Goal: Use online tool/utility: Utilize a website feature to perform a specific function

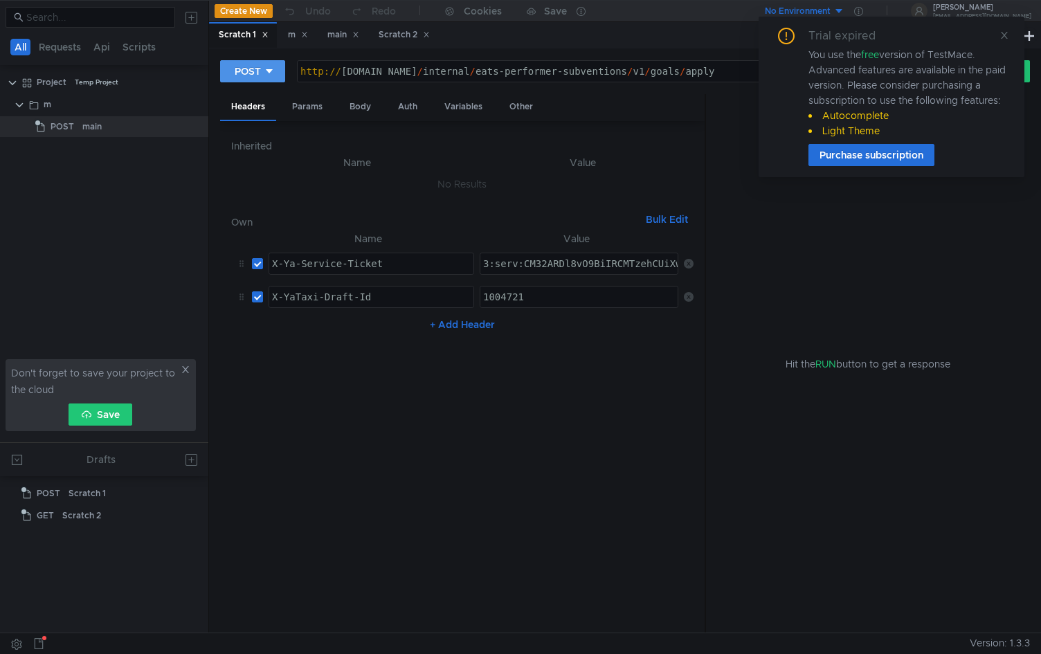
click at [247, 72] on div "POST" at bounding box center [248, 71] width 26 height 15
click at [422, 150] on div at bounding box center [520, 327] width 1041 height 654
click at [1001, 35] on icon at bounding box center [1005, 35] width 10 height 10
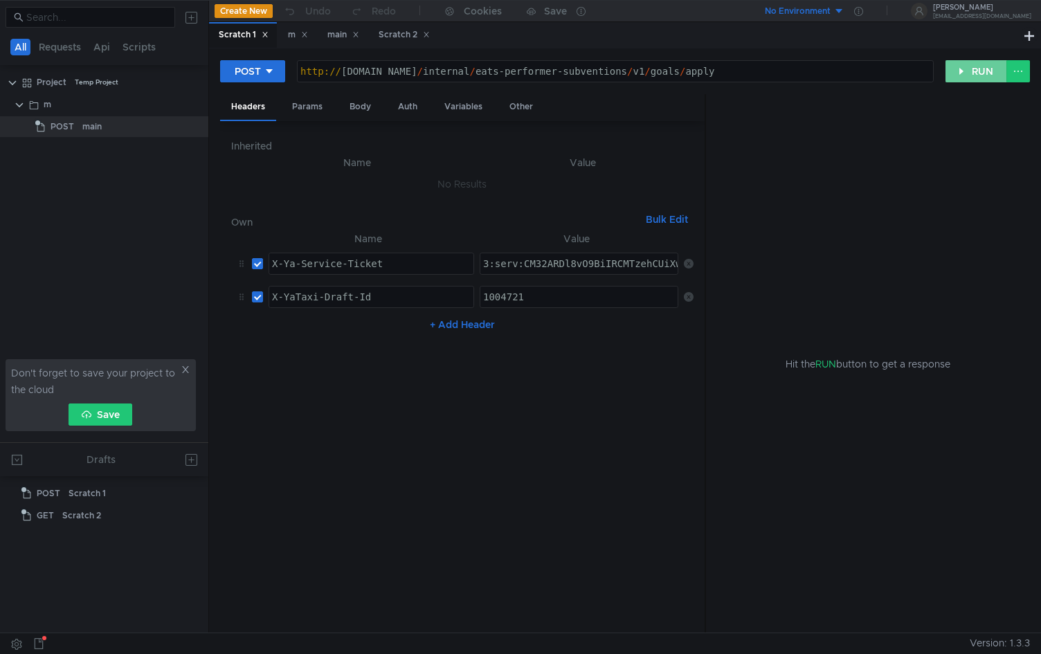
click at [980, 74] on button "RUN" at bounding box center [977, 71] width 62 height 22
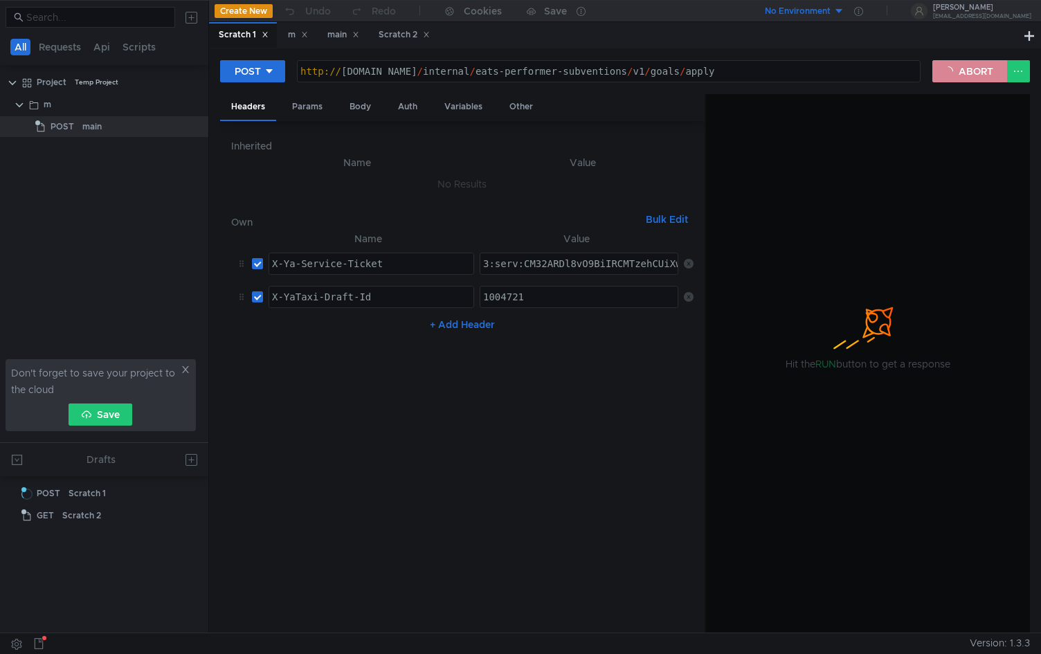
click at [976, 69] on button "ABORT" at bounding box center [970, 71] width 75 height 22
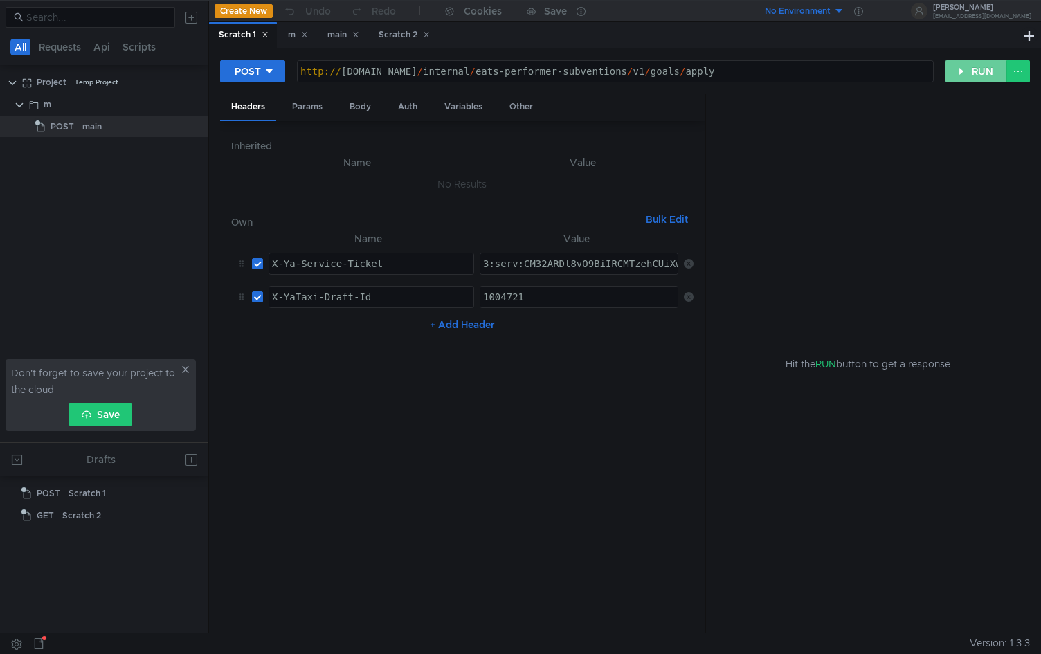
click at [973, 71] on button "RUN" at bounding box center [977, 71] width 62 height 22
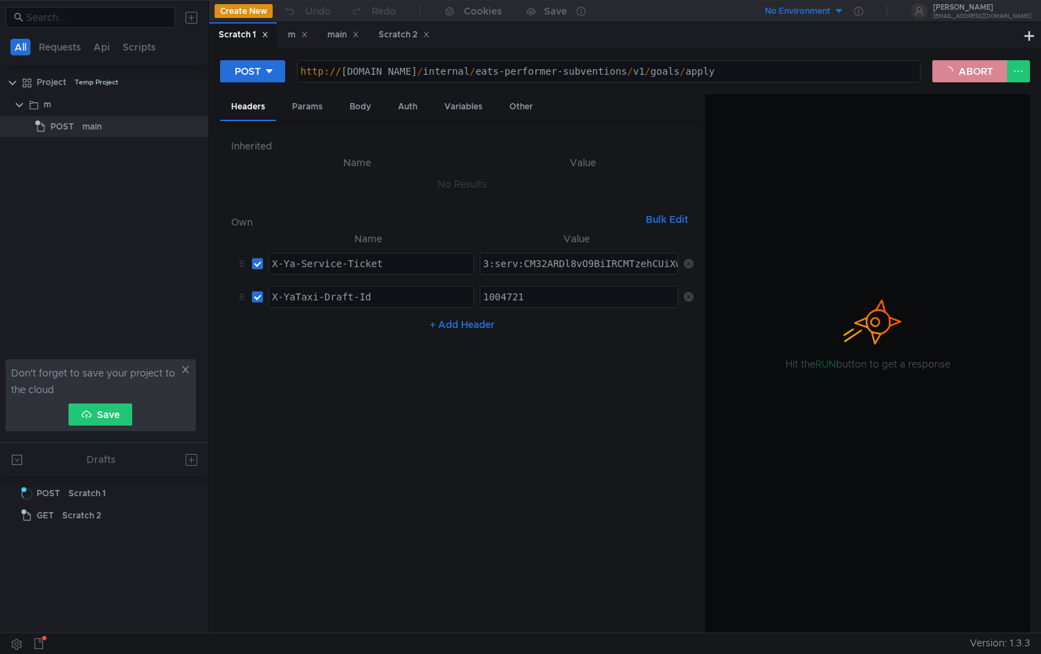
click at [973, 69] on button "ABORT" at bounding box center [970, 71] width 75 height 22
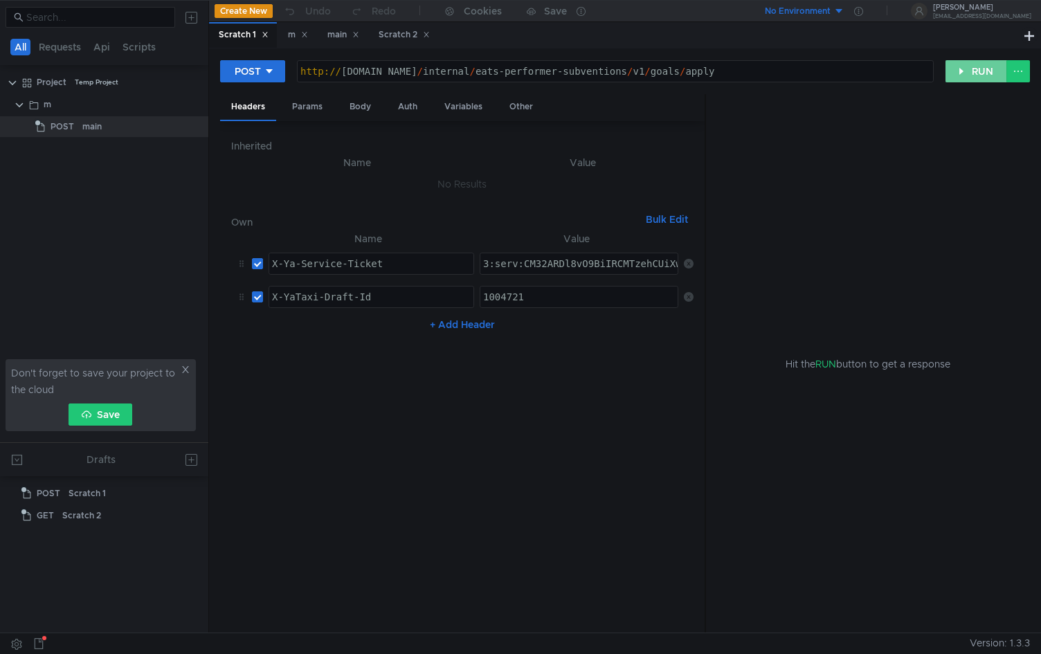
click at [973, 72] on button "RUN" at bounding box center [977, 71] width 62 height 22
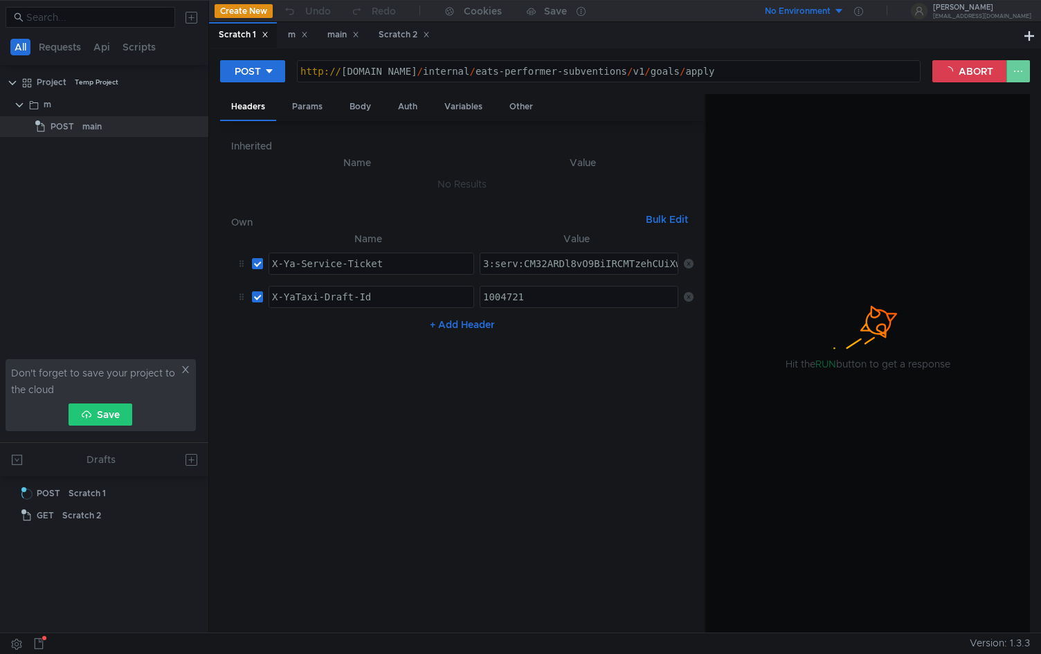
click at [1020, 75] on button at bounding box center [1019, 71] width 24 height 22
click at [1020, 75] on div at bounding box center [520, 327] width 1041 height 654
click at [972, 73] on button "ABORT" at bounding box center [970, 71] width 75 height 22
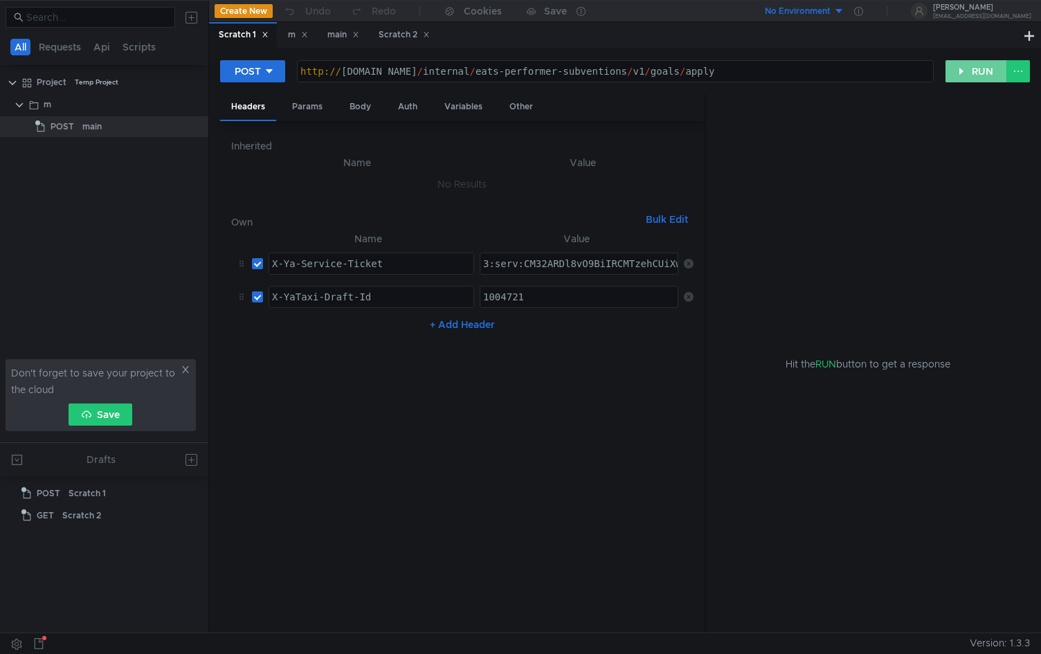
click at [972, 73] on button "RUN" at bounding box center [977, 71] width 62 height 22
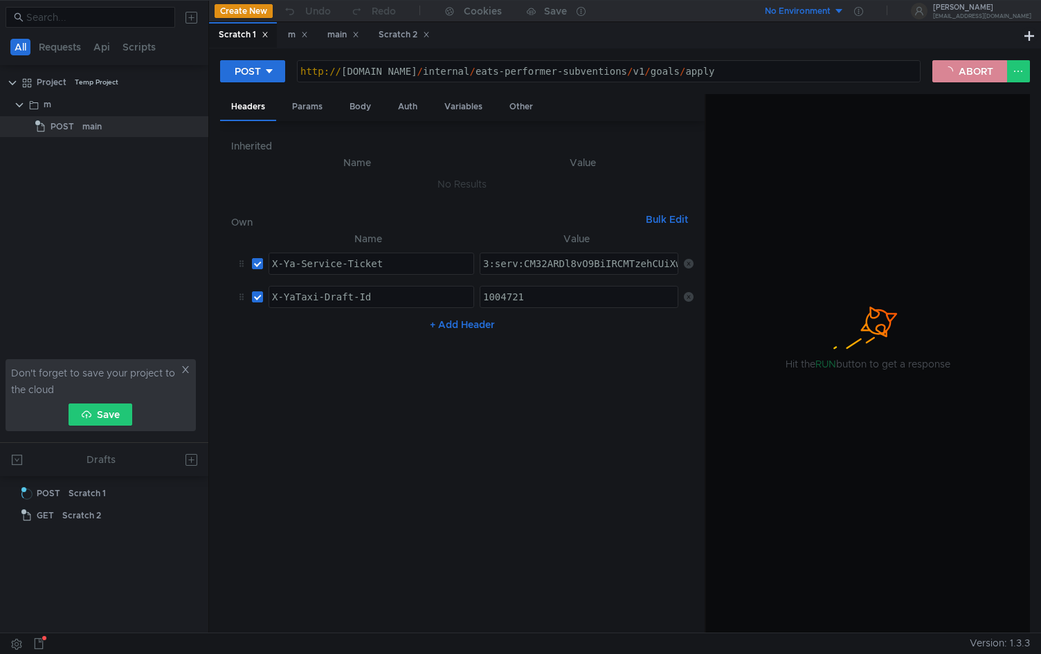
click at [982, 65] on button "ABORT" at bounding box center [970, 71] width 75 height 22
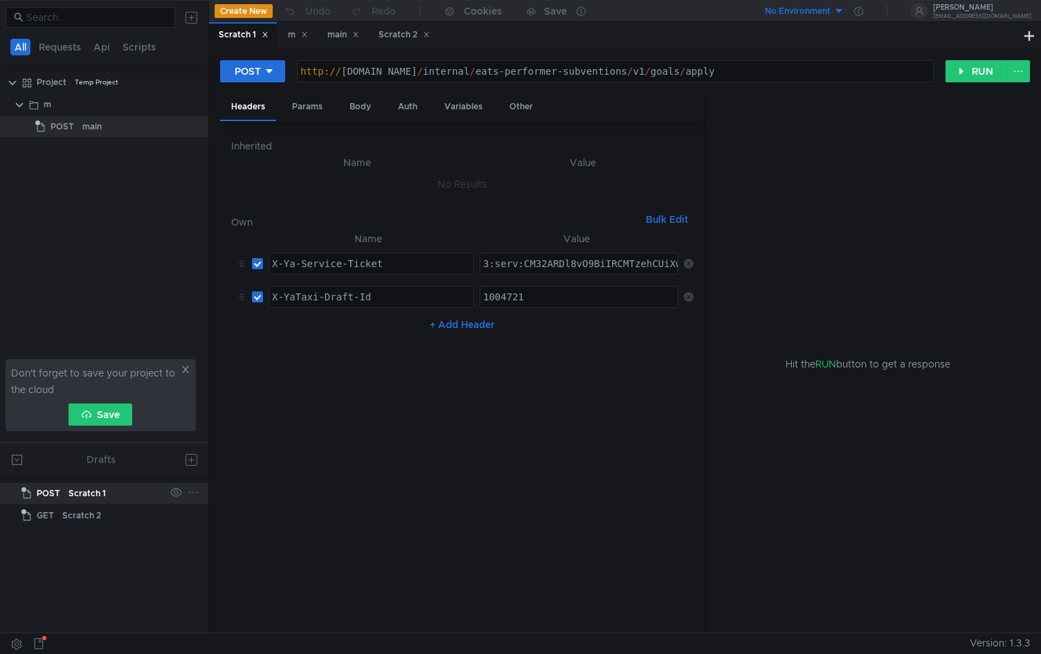
click at [99, 496] on div "Scratch 1" at bounding box center [87, 493] width 37 height 21
click at [79, 494] on div "Scratch 1" at bounding box center [87, 493] width 37 height 21
click at [89, 519] on div "Scratch 2" at bounding box center [81, 515] width 39 height 21
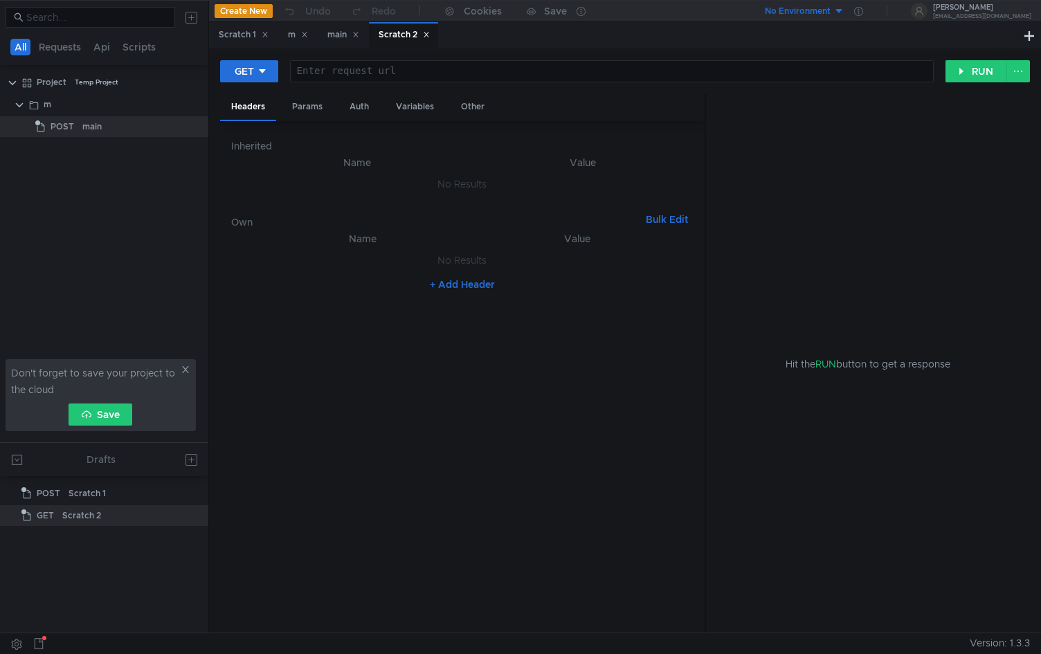
click at [429, 36] on icon at bounding box center [426, 35] width 5 height 5
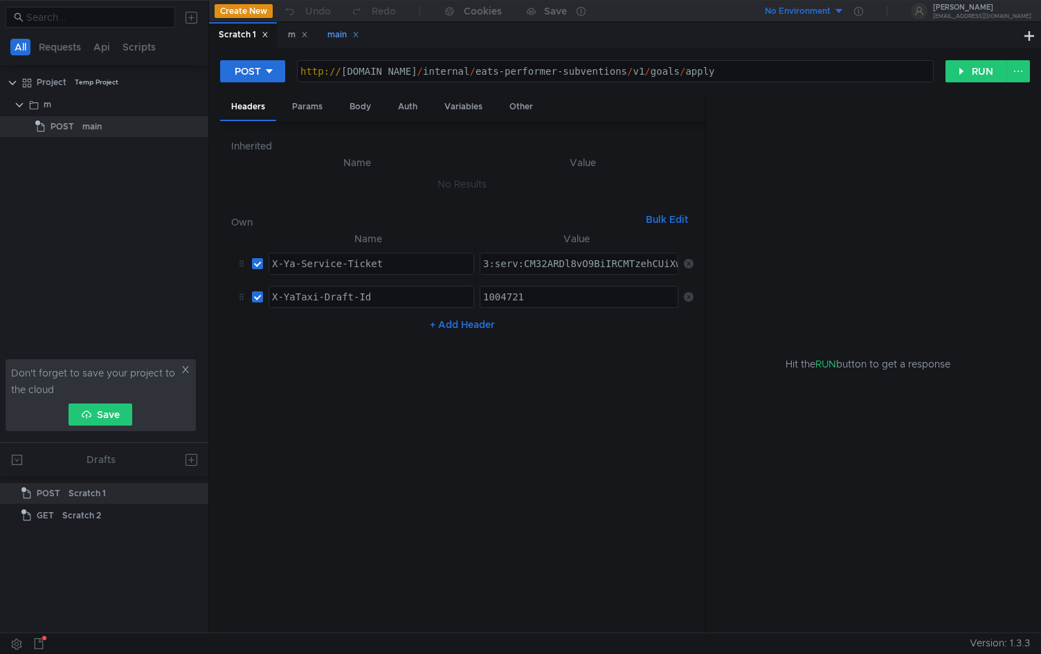
click at [344, 32] on div "main" at bounding box center [343, 35] width 32 height 15
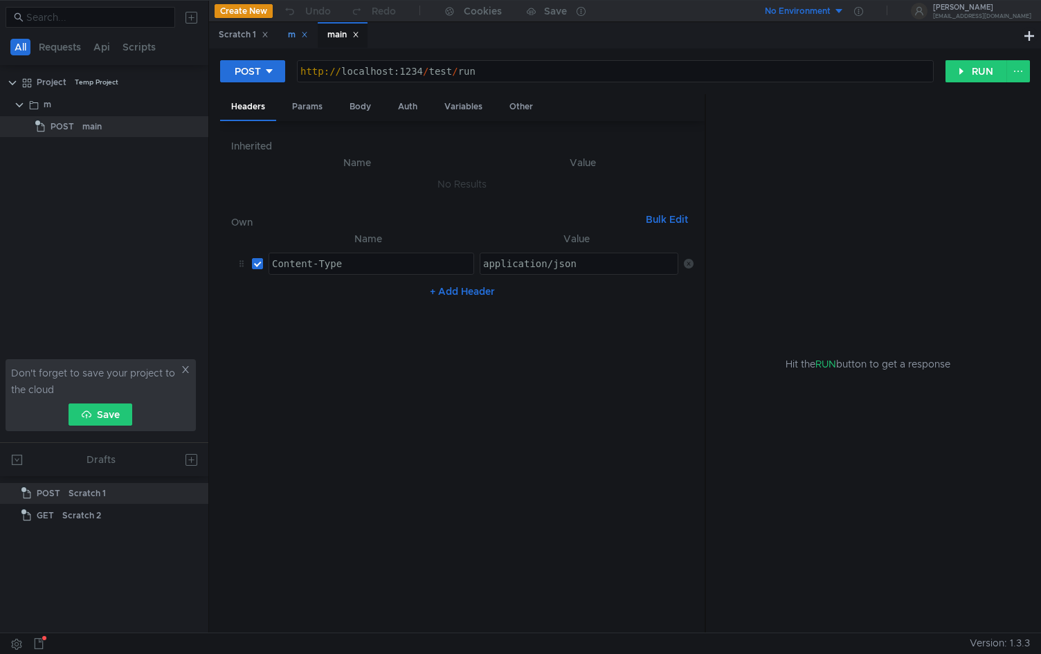
click at [291, 33] on div "m" at bounding box center [298, 35] width 20 height 15
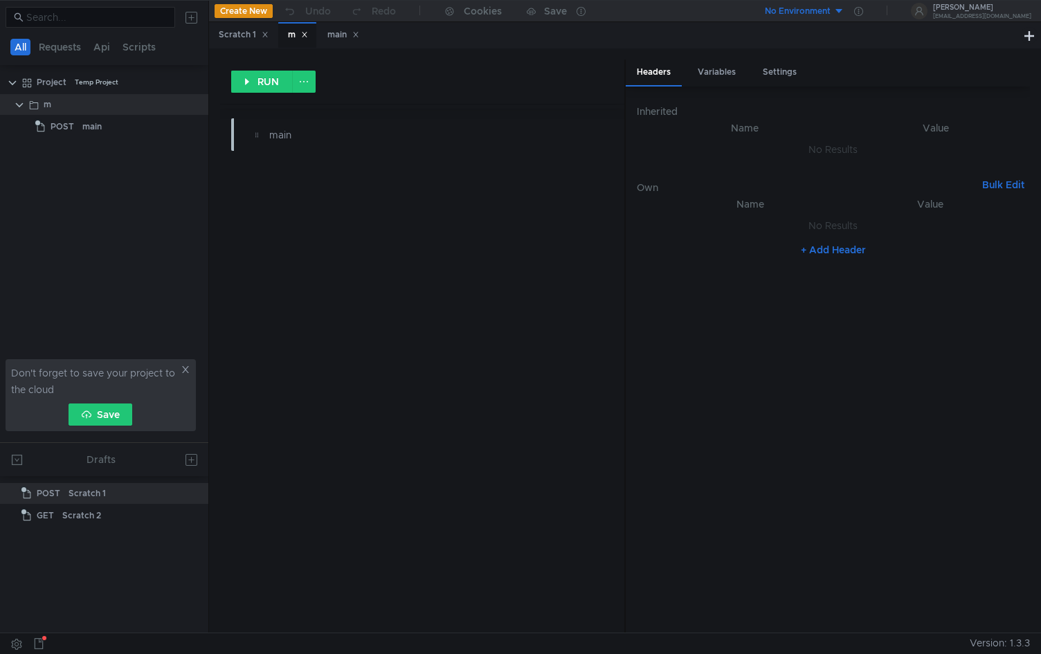
click at [308, 35] on icon at bounding box center [304, 34] width 7 height 7
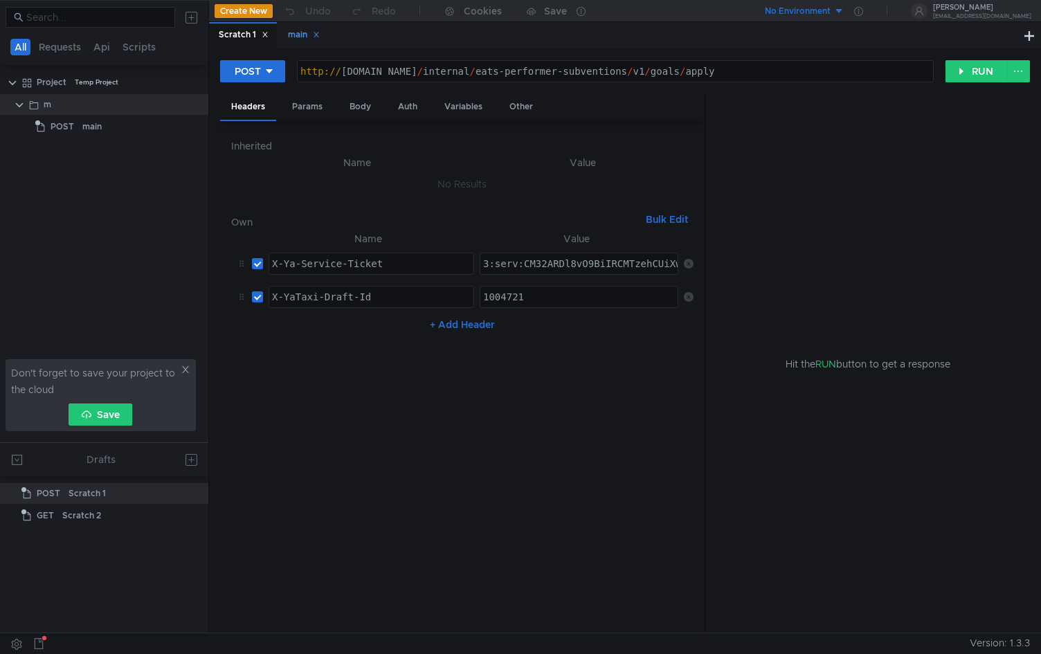
click at [303, 35] on div "main" at bounding box center [304, 35] width 32 height 15
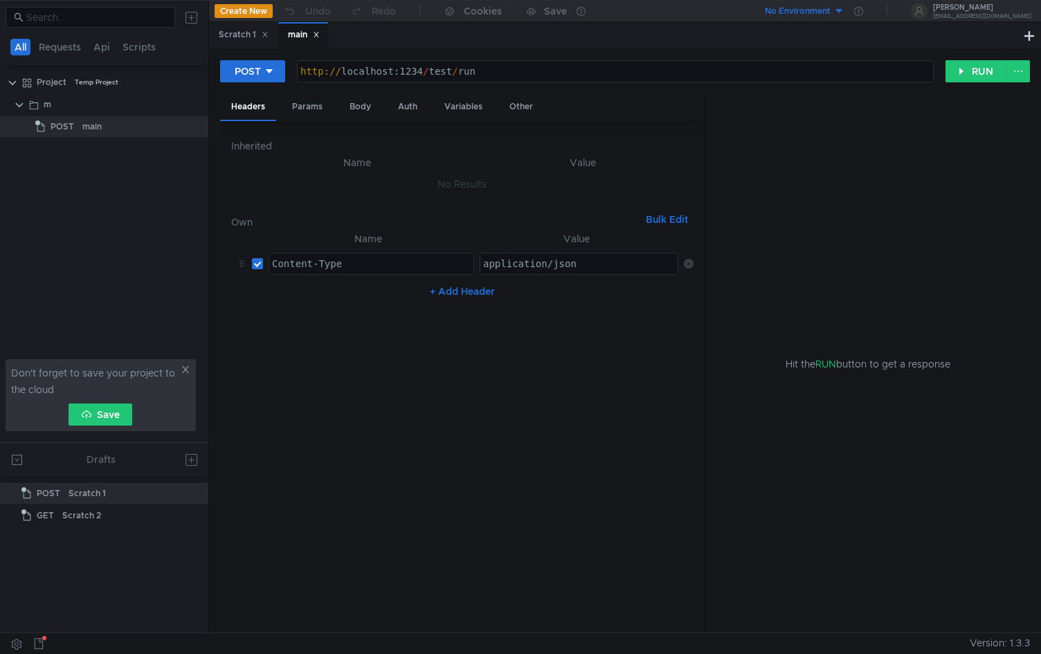
type textarea "[URL]"
click at [496, 70] on div "http:// localhost:1234 / test / run" at bounding box center [616, 82] width 636 height 33
click at [966, 69] on button "RUN" at bounding box center [977, 71] width 62 height 22
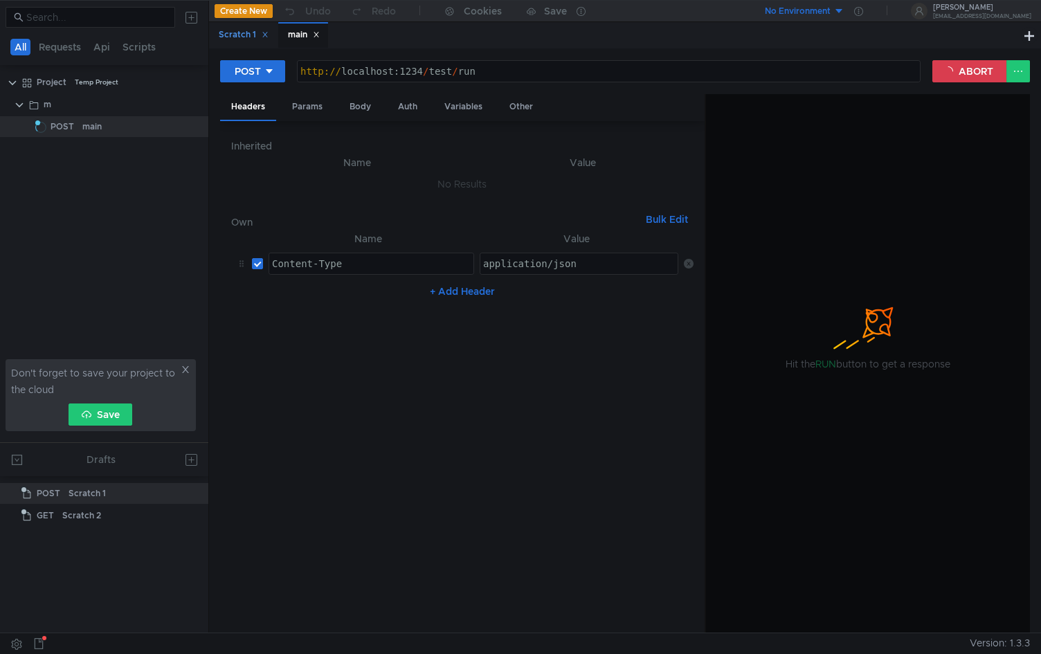
click at [233, 39] on div "Scratch 1" at bounding box center [244, 35] width 50 height 15
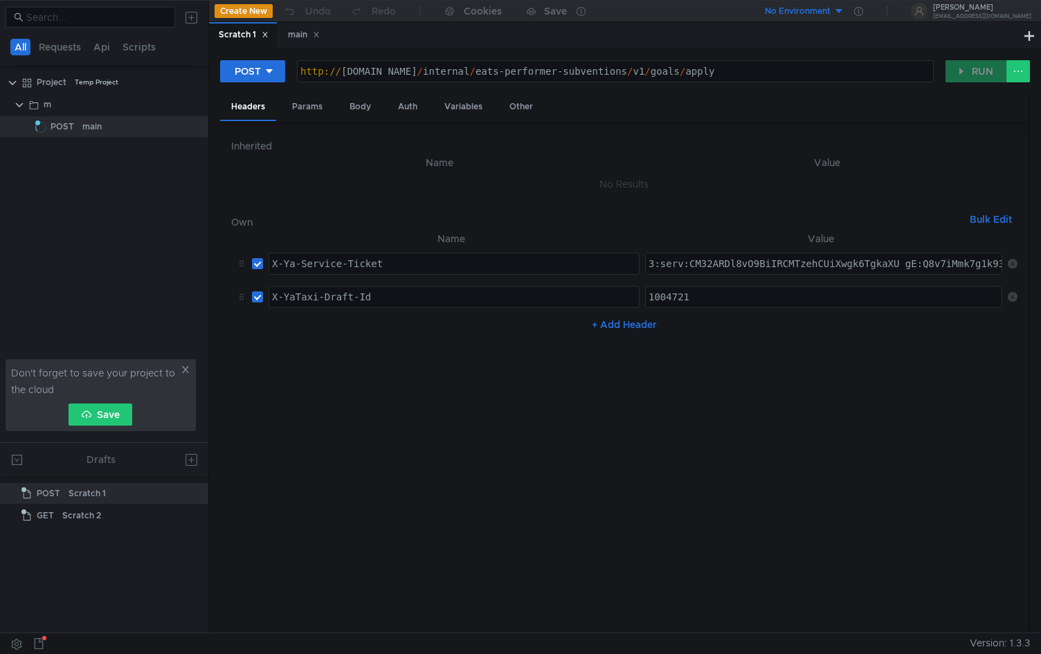
type textarea "[URL][DOMAIN_NAME]"
click at [546, 75] on div "http:// [DOMAIN_NAME] / internal / eats-performer-subventions / v1 / goals / ap…" at bounding box center [616, 82] width 636 height 33
click at [300, 35] on div "main" at bounding box center [304, 35] width 32 height 15
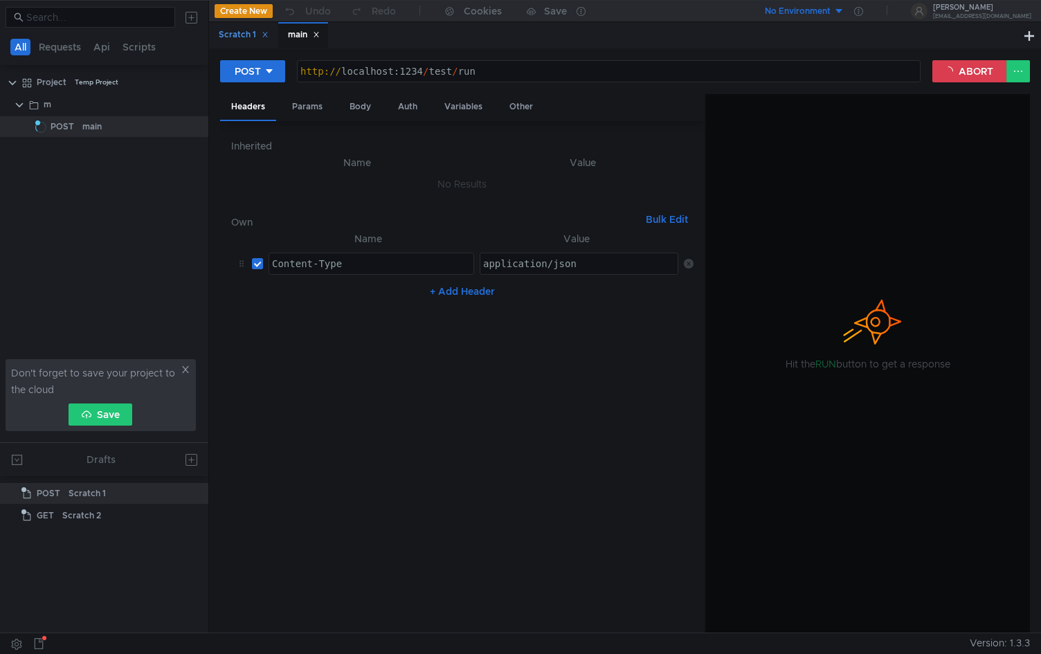
click at [243, 30] on div "Scratch 1" at bounding box center [244, 35] width 50 height 15
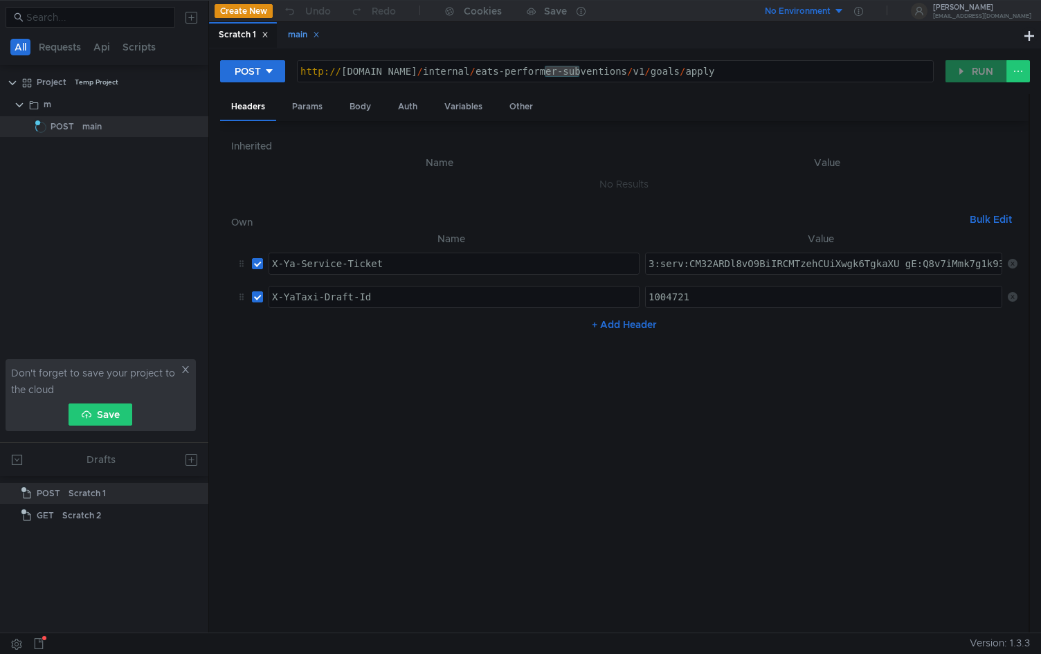
click at [293, 31] on div "main" at bounding box center [304, 35] width 32 height 15
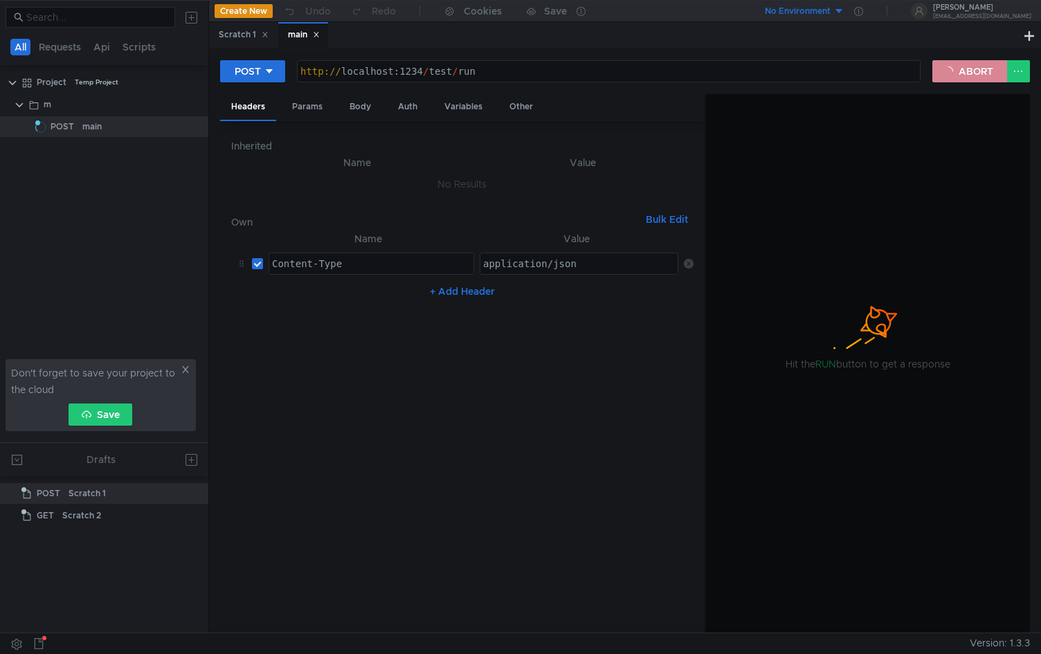
click at [972, 68] on button "ABORT" at bounding box center [970, 71] width 75 height 22
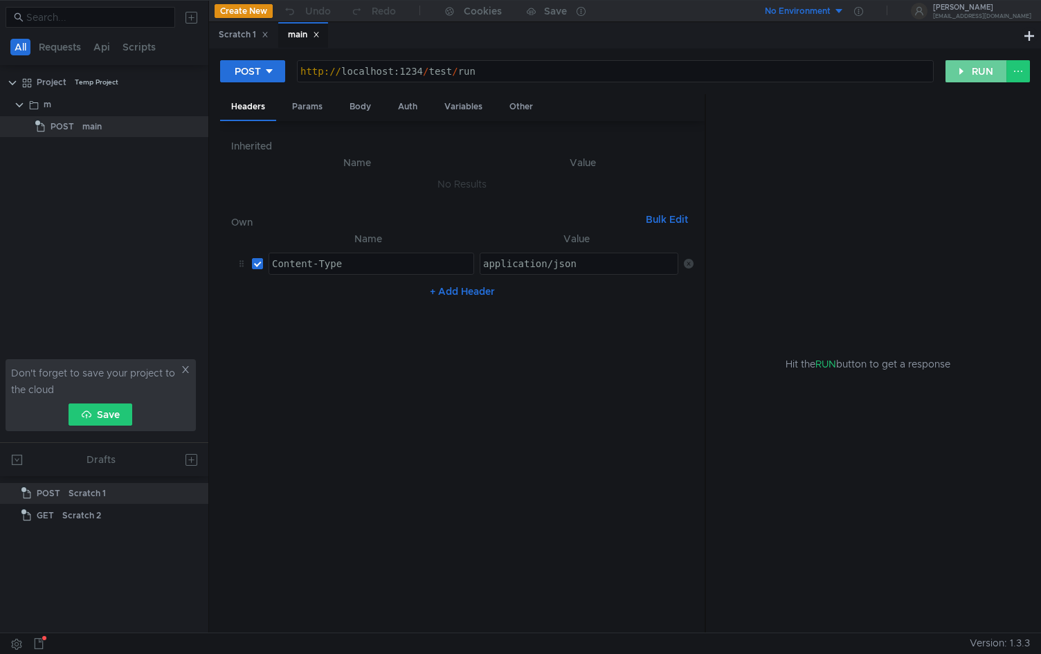
click at [962, 80] on button "RUN" at bounding box center [977, 71] width 62 height 22
click at [971, 76] on button "RUN" at bounding box center [977, 71] width 62 height 22
click at [964, 75] on button "RUN" at bounding box center [977, 71] width 62 height 22
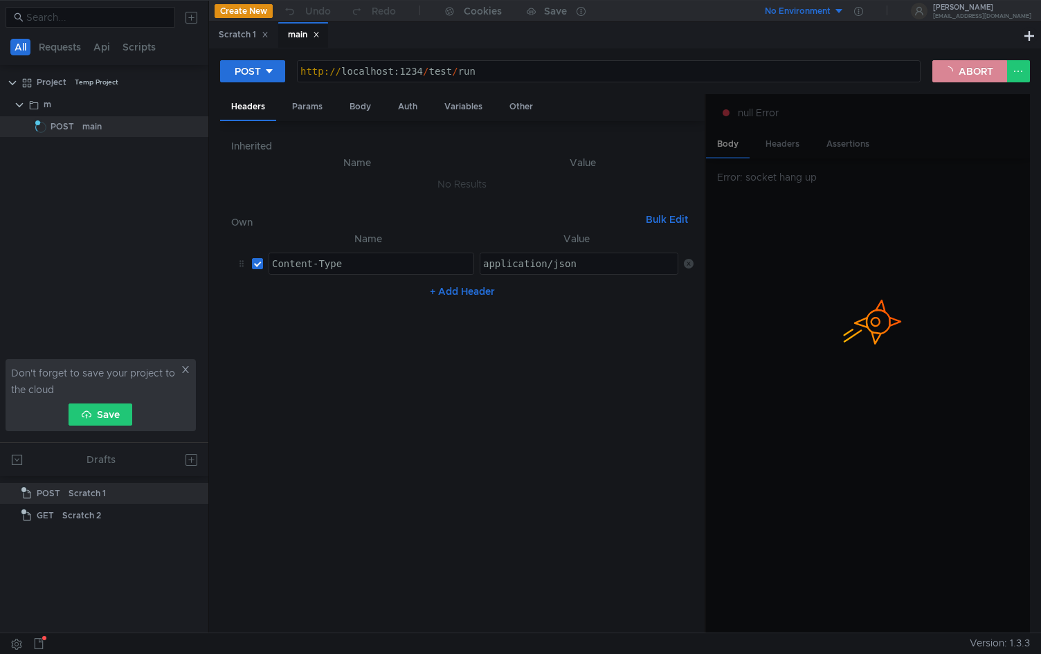
click at [979, 73] on button "ABORT" at bounding box center [970, 71] width 75 height 22
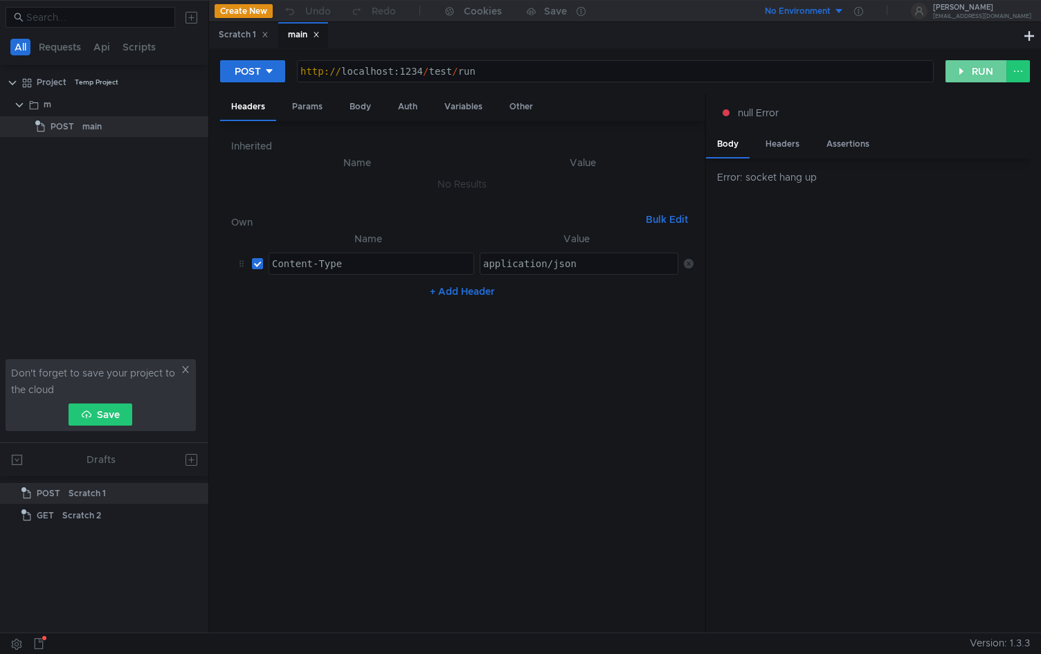
click at [977, 73] on button "RUN" at bounding box center [977, 71] width 62 height 22
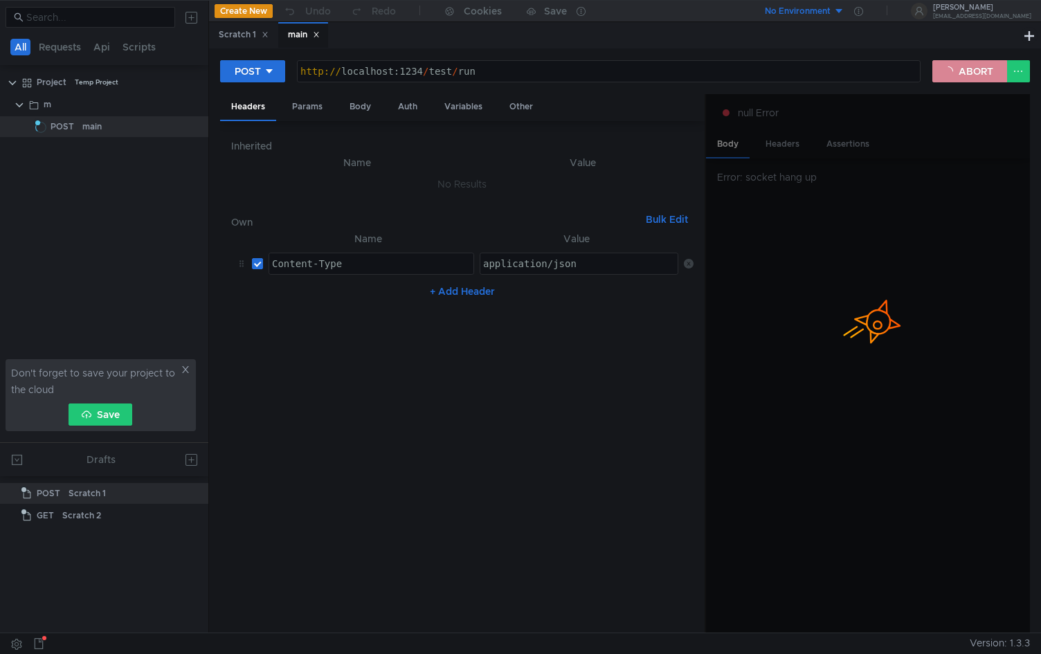
click at [937, 75] on button "ABORT" at bounding box center [970, 71] width 75 height 22
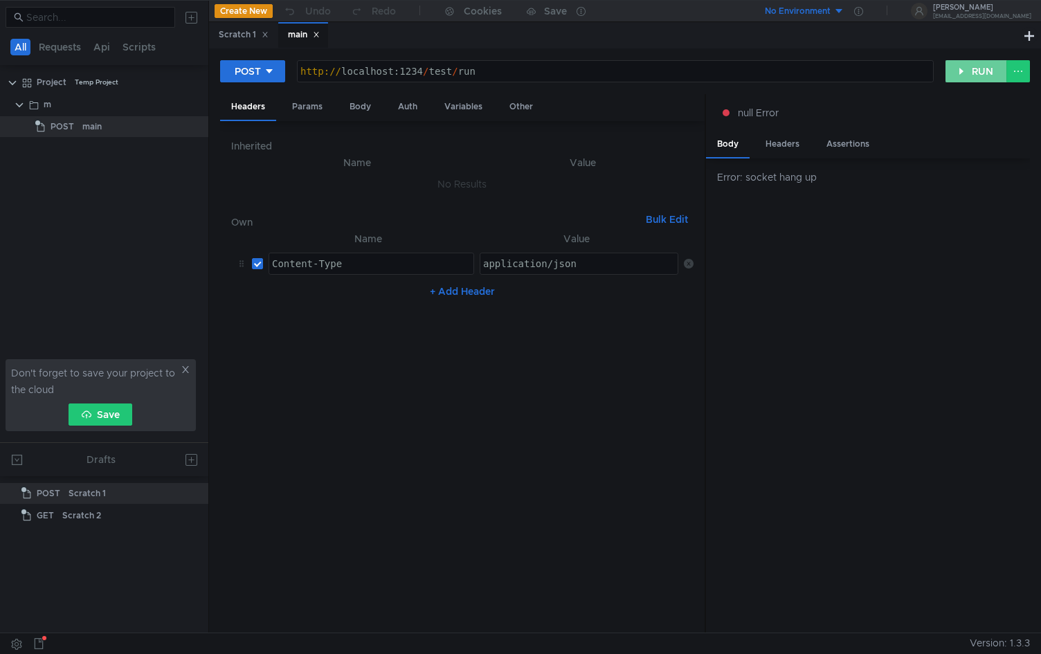
click at [980, 63] on button "RUN" at bounding box center [977, 71] width 62 height 22
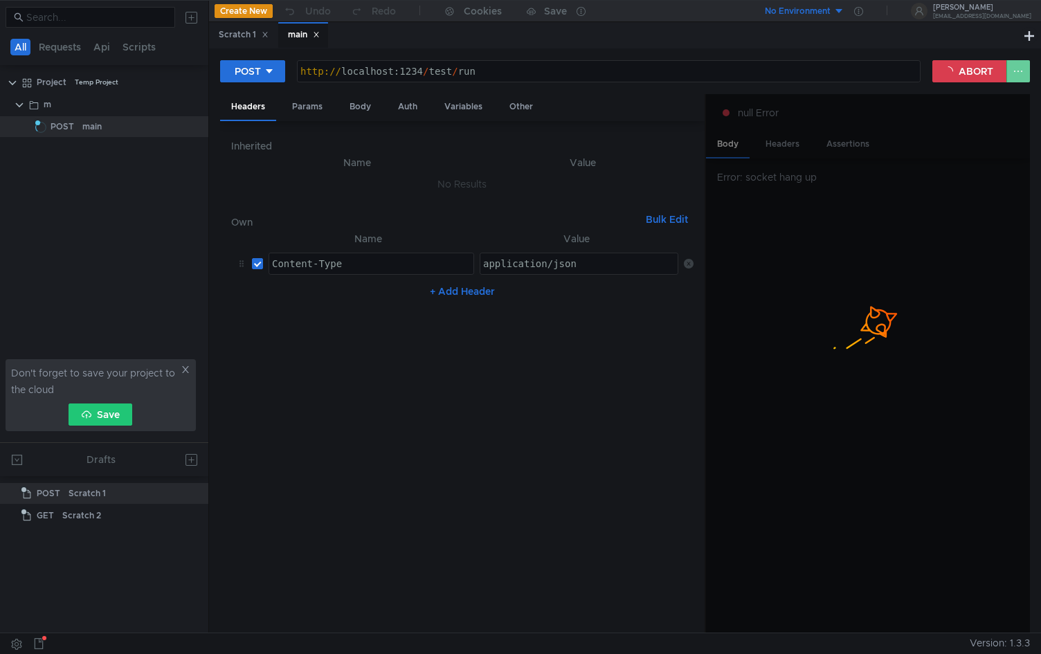
click at [1015, 71] on button at bounding box center [1019, 71] width 24 height 22
click at [954, 129] on div at bounding box center [868, 364] width 324 height 540
click at [971, 75] on div at bounding box center [520, 327] width 1041 height 654
click at [970, 75] on button "ABORT" at bounding box center [970, 71] width 75 height 22
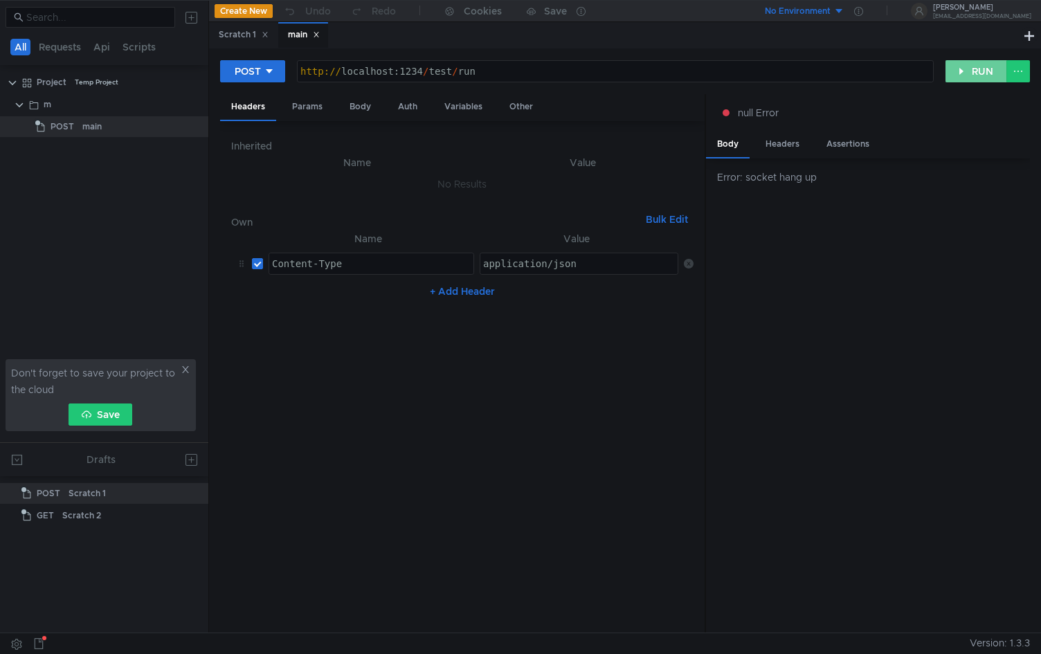
click at [977, 66] on button "RUN" at bounding box center [977, 71] width 62 height 22
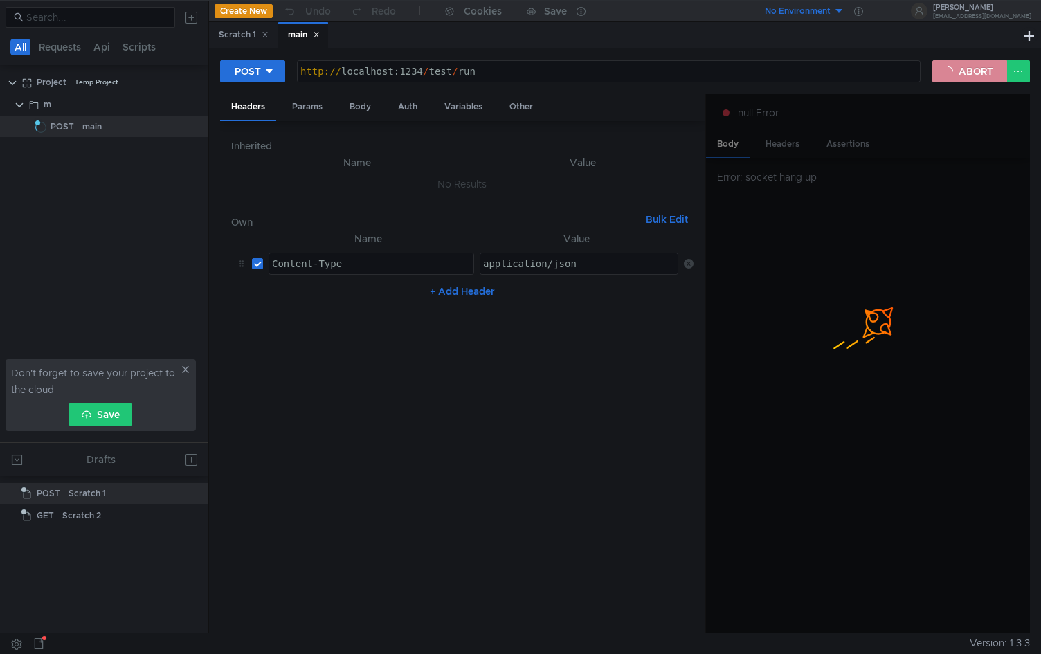
click at [971, 67] on button "ABORT" at bounding box center [970, 71] width 75 height 22
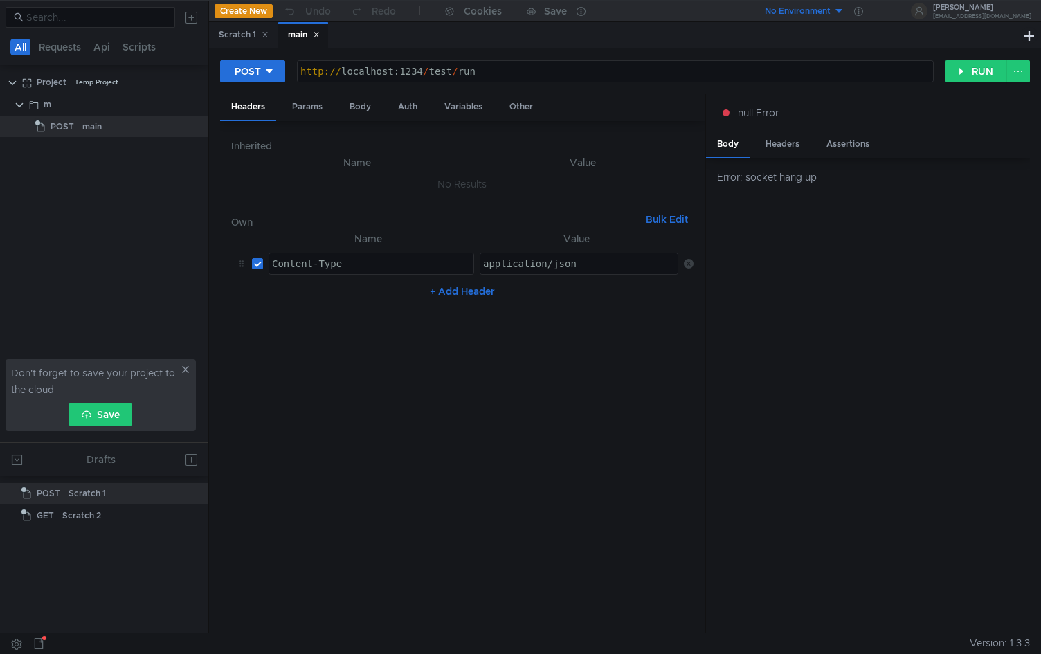
click at [761, 111] on span "null Error" at bounding box center [758, 112] width 41 height 15
click at [969, 70] on button "RUN" at bounding box center [977, 71] width 62 height 22
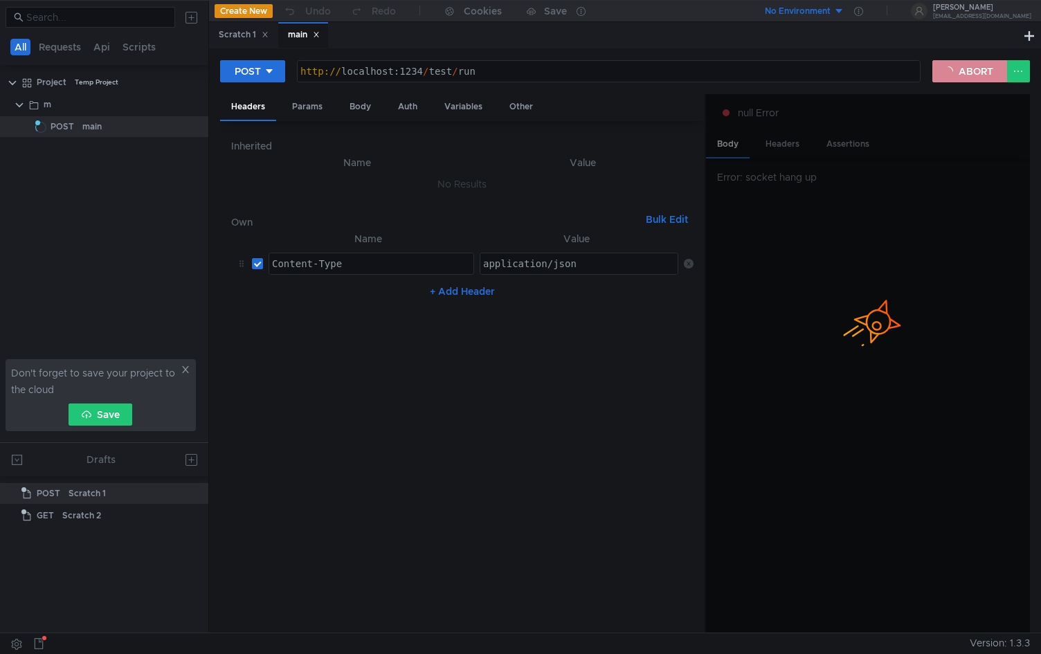
click at [962, 78] on button "ABORT" at bounding box center [970, 71] width 75 height 22
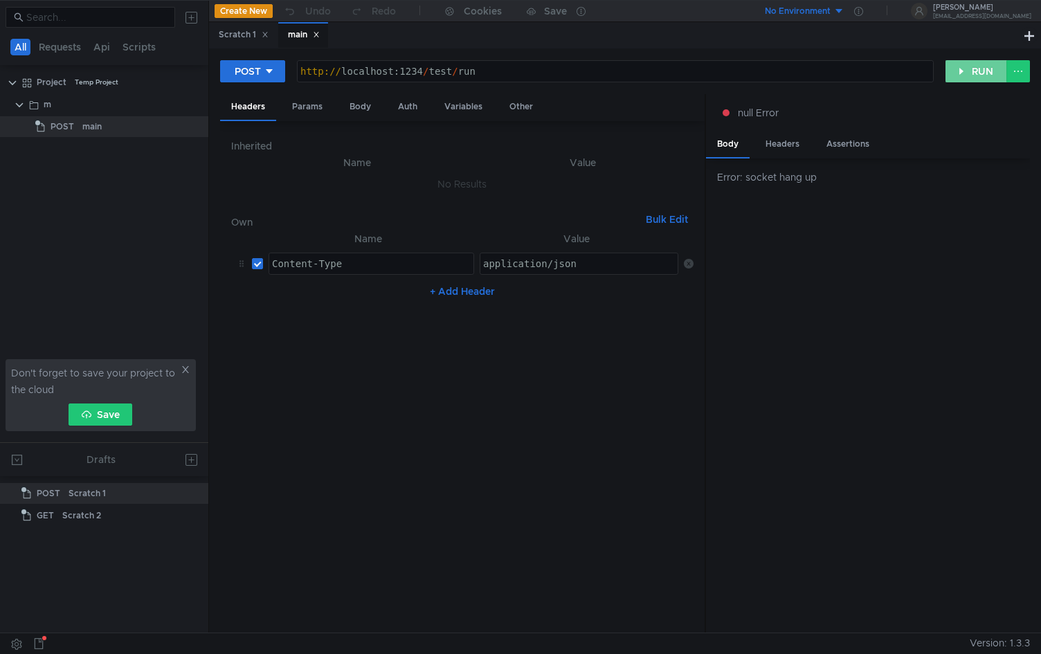
click at [961, 73] on button "RUN" at bounding box center [977, 71] width 62 height 22
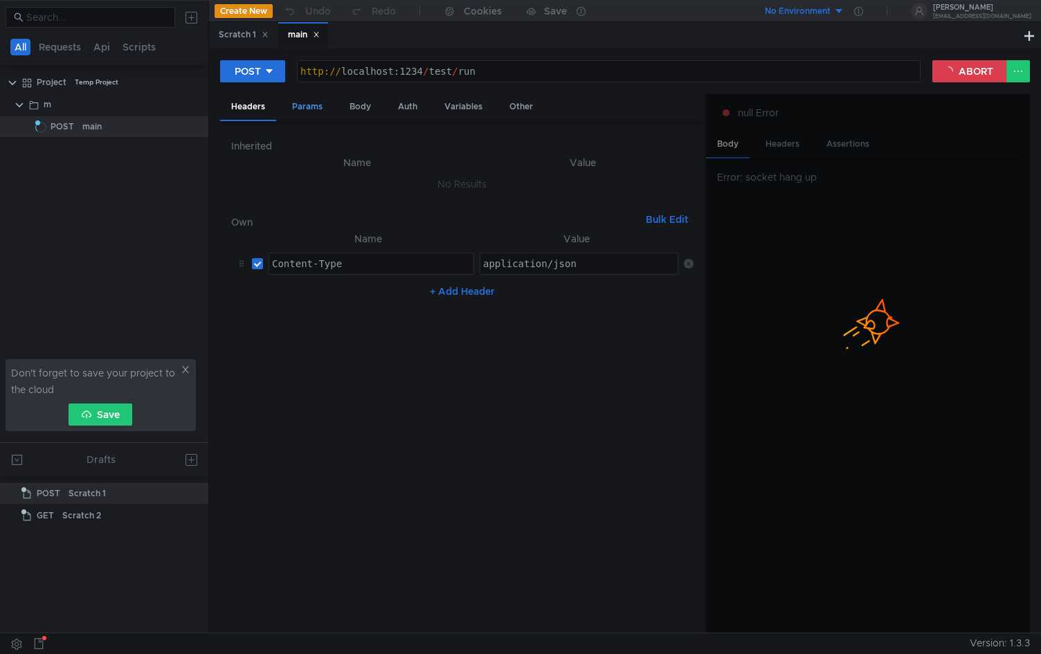
click at [303, 107] on div "Params" at bounding box center [307, 107] width 53 height 26
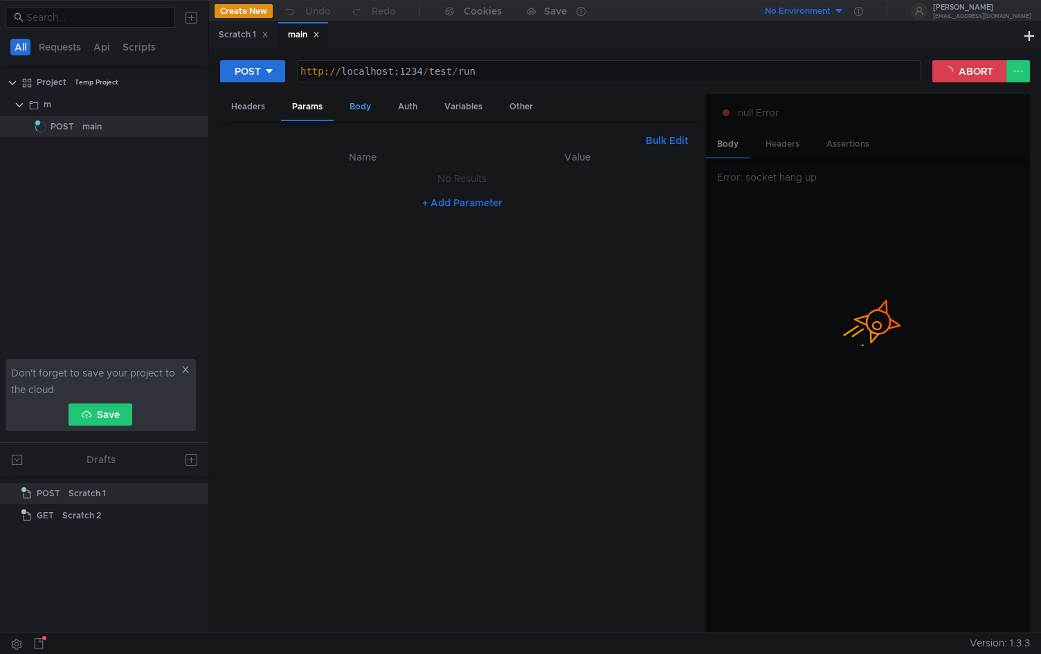
click at [354, 106] on div "Body" at bounding box center [361, 107] width 44 height 26
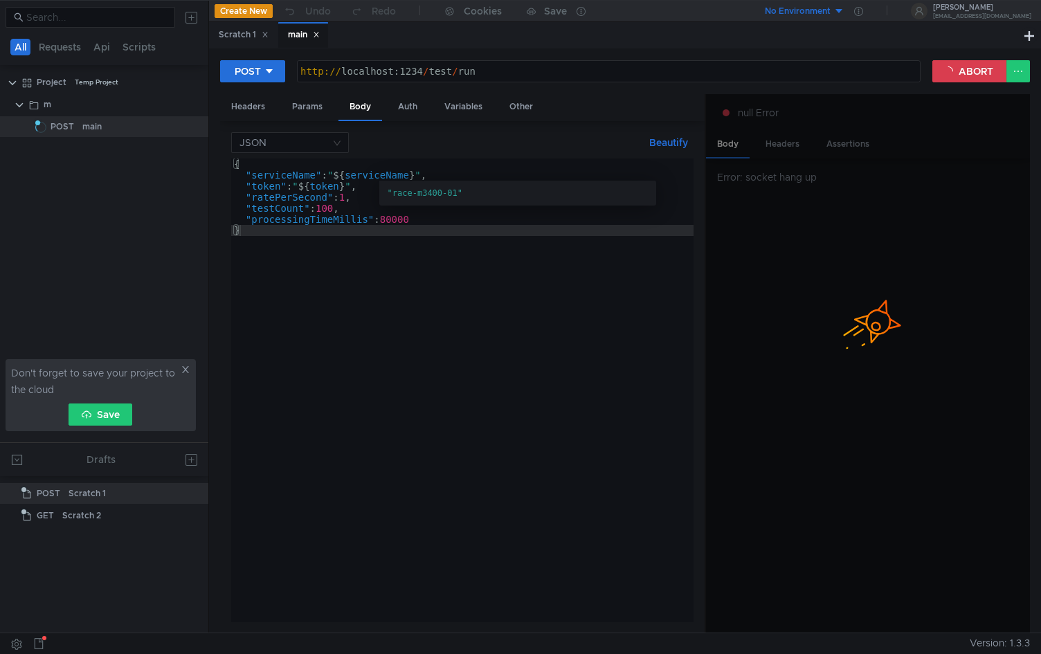
click at [351, 199] on div "{ "serviceName" : " ${ serviceName } " , "token" : " ${ token } " , "ratePerSec…" at bounding box center [462, 402] width 463 height 486
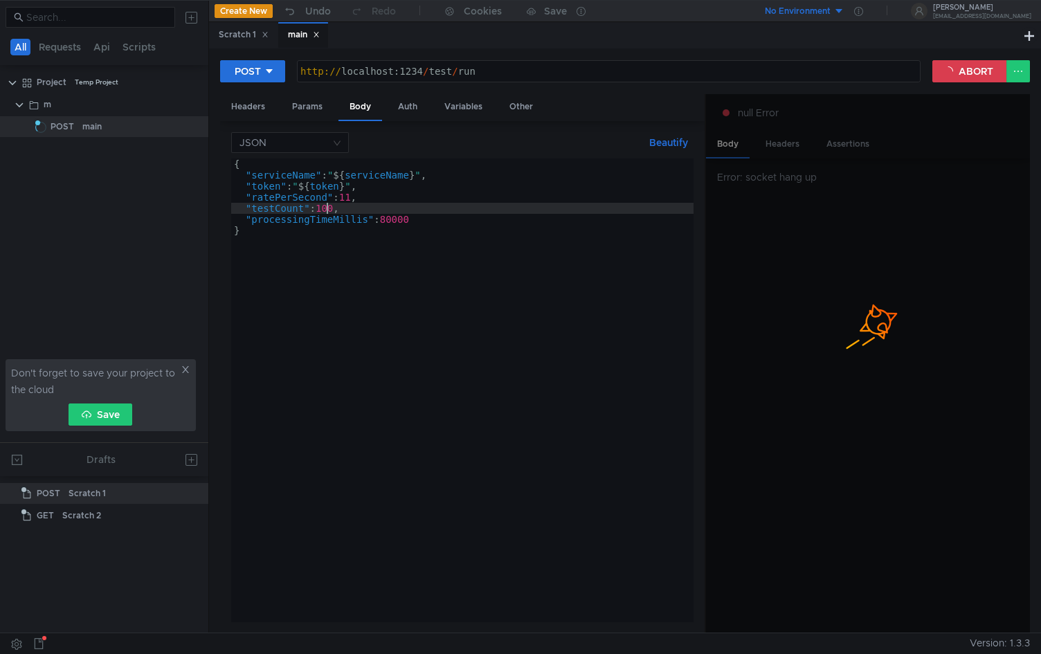
click at [328, 208] on div "{ "serviceName" : " ${ serviceName } " , "token" : " ${ token } " , "ratePerSec…" at bounding box center [462, 402] width 463 height 486
type textarea ""testCount": 1200,"
click at [959, 66] on button "ABORT" at bounding box center [970, 71] width 75 height 22
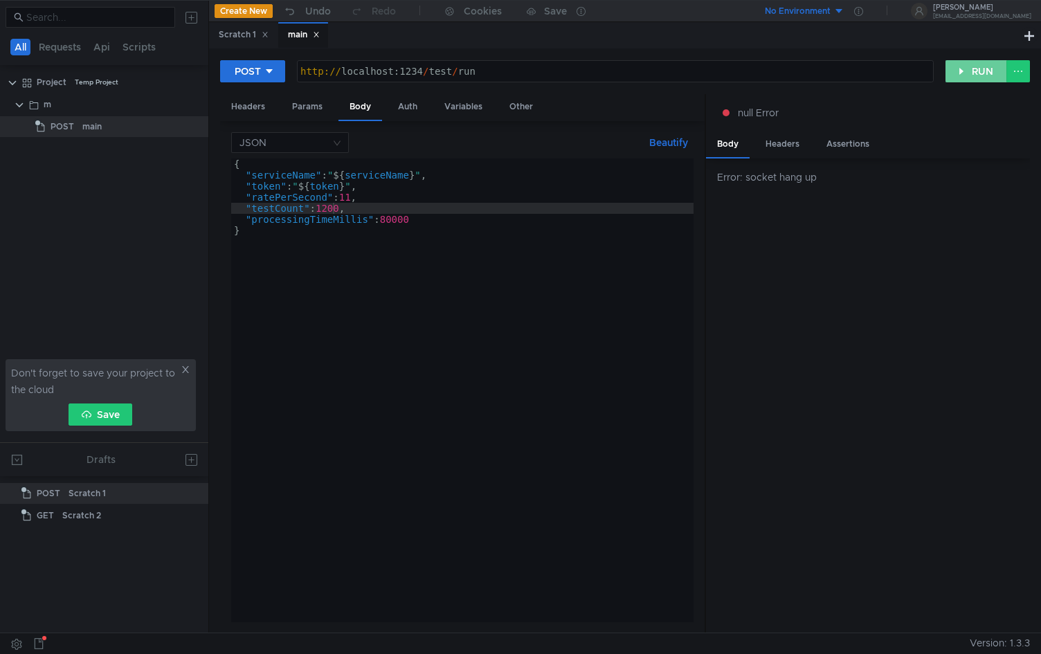
click at [977, 69] on button "RUN" at bounding box center [977, 71] width 62 height 22
click at [269, 105] on div "Headers" at bounding box center [248, 107] width 56 height 26
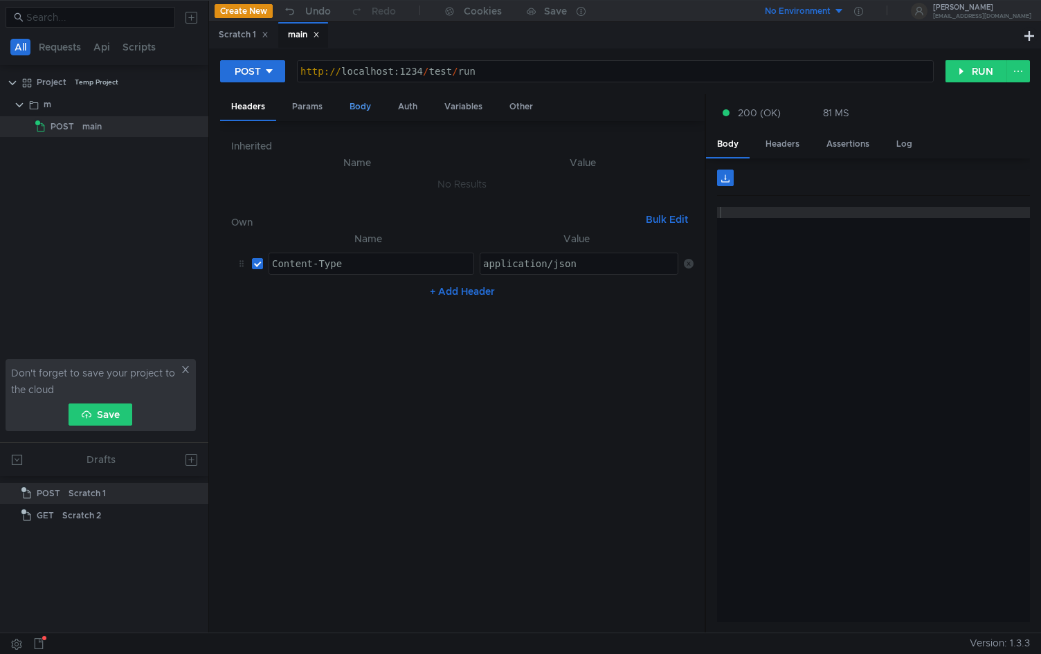
click at [359, 102] on div "Body" at bounding box center [361, 107] width 44 height 26
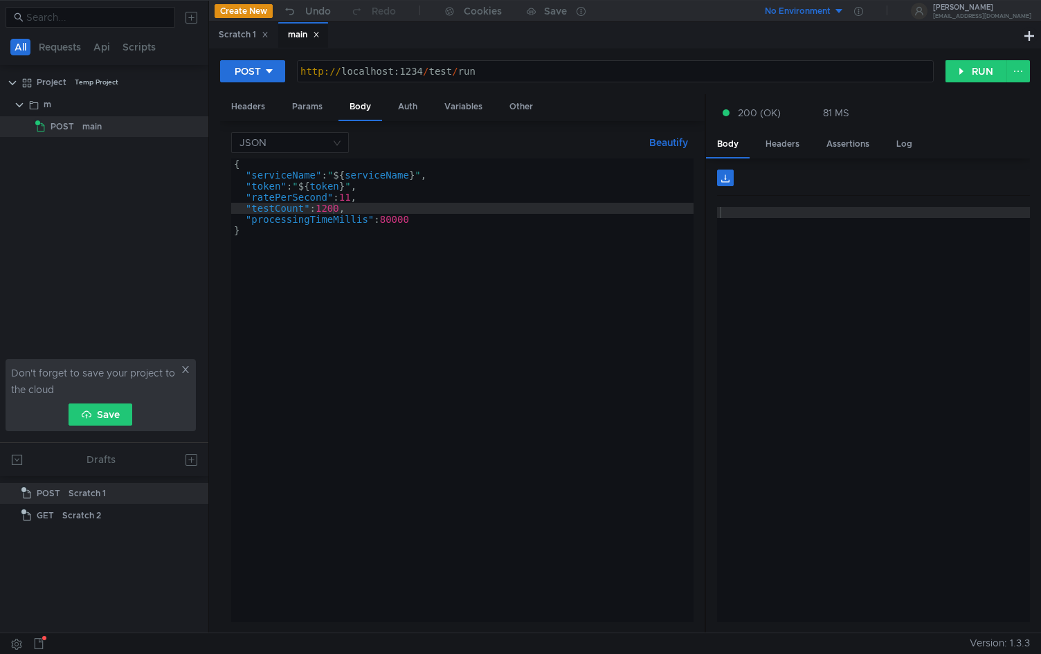
click at [373, 200] on div "{ "serviceName" : " ${ serviceName } " , "token" : " ${ token } " , "ratePerSec…" at bounding box center [462, 402] width 463 height 486
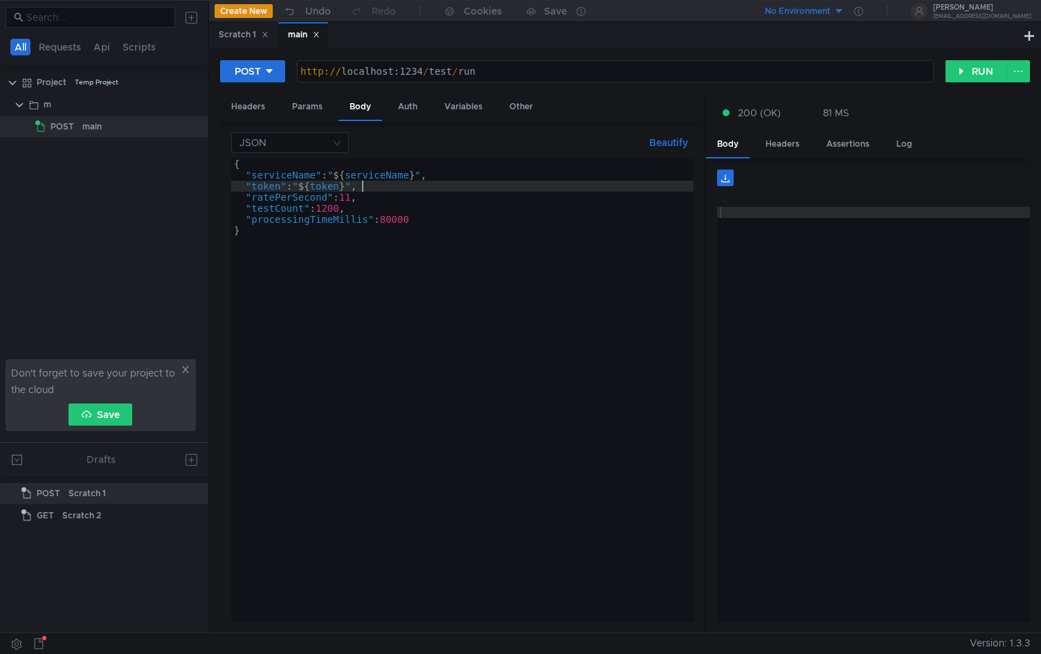
click at [388, 190] on div "{ "serviceName" : " ${ serviceName } " , "token" : " ${ token } " , "ratePerSec…" at bounding box center [462, 402] width 463 height 486
type textarea ""token": "${token}","
